Goal: Information Seeking & Learning: Find specific page/section

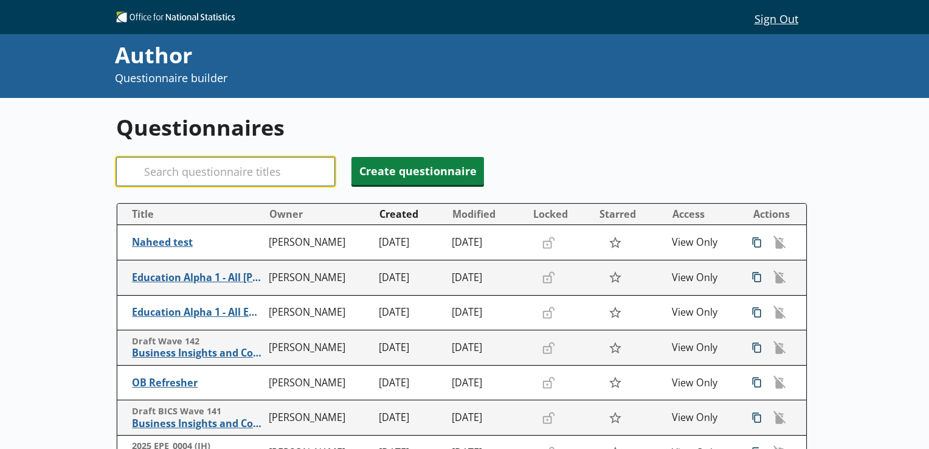
click at [197, 171] on input "Search" at bounding box center [225, 171] width 219 height 29
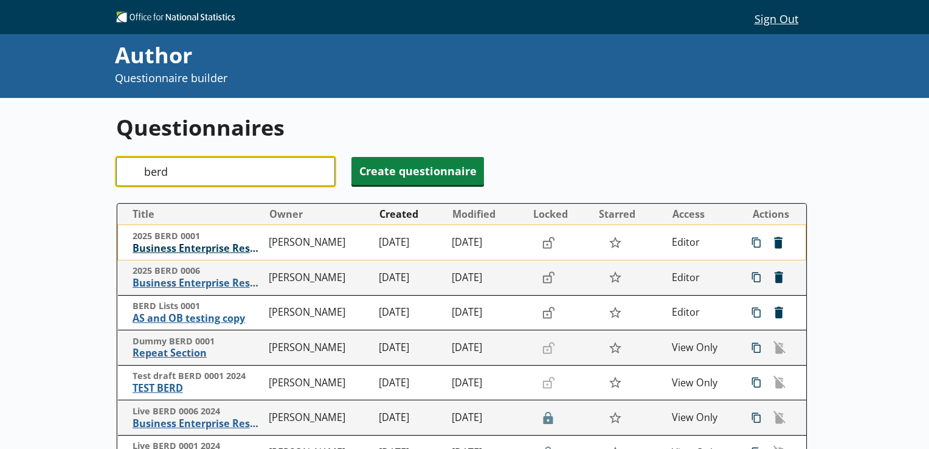
type input "berd"
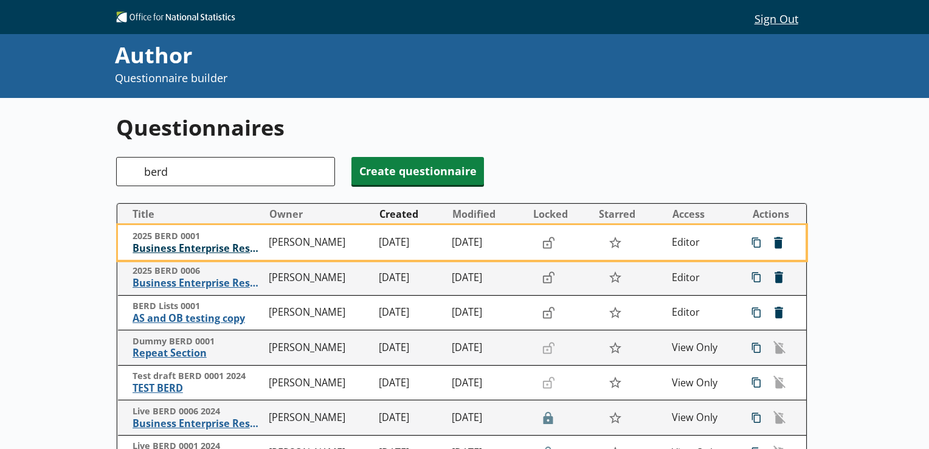
click at [201, 249] on span "Business Enterprise Research and Development" at bounding box center [198, 248] width 131 height 13
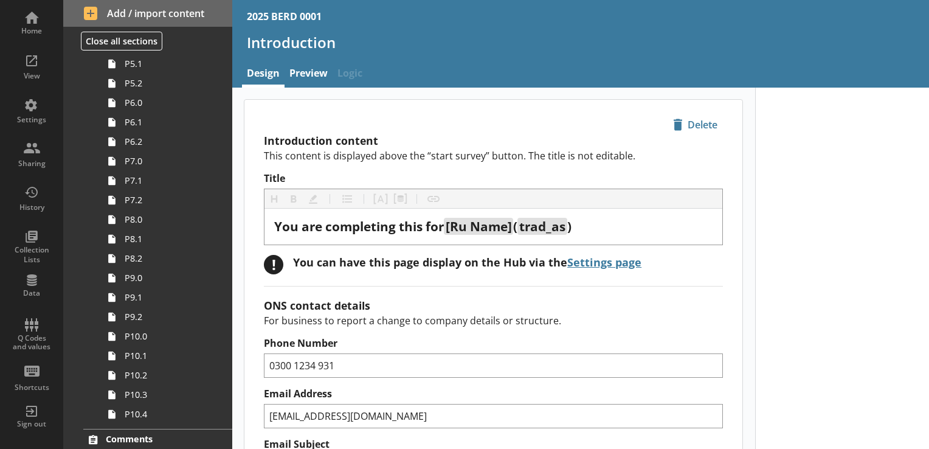
scroll to position [2229, 0]
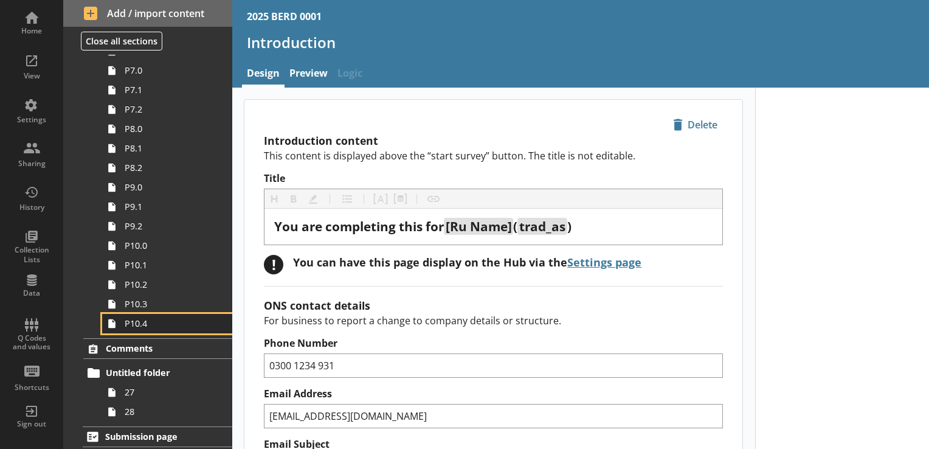
click at [158, 327] on span "P10.4" at bounding box center [170, 324] width 91 height 12
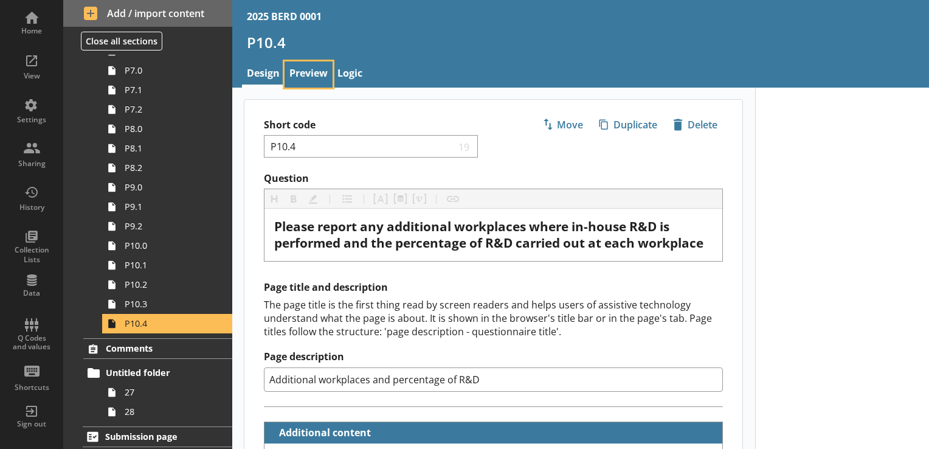
click at [316, 79] on link "Preview" at bounding box center [309, 74] width 48 height 26
